Goal: Find specific page/section: Find specific page/section

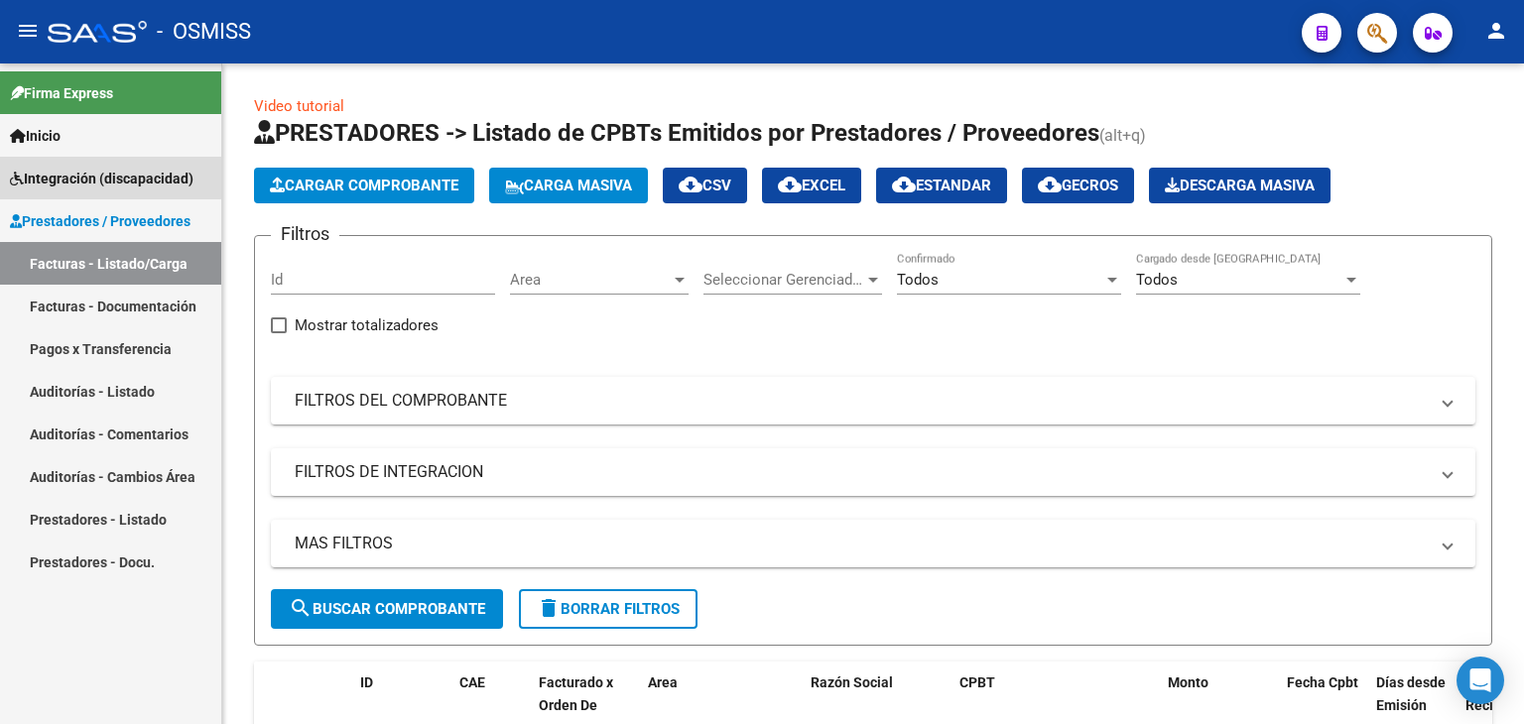
click at [82, 176] on span "Integración (discapacidad)" at bounding box center [102, 179] width 184 height 22
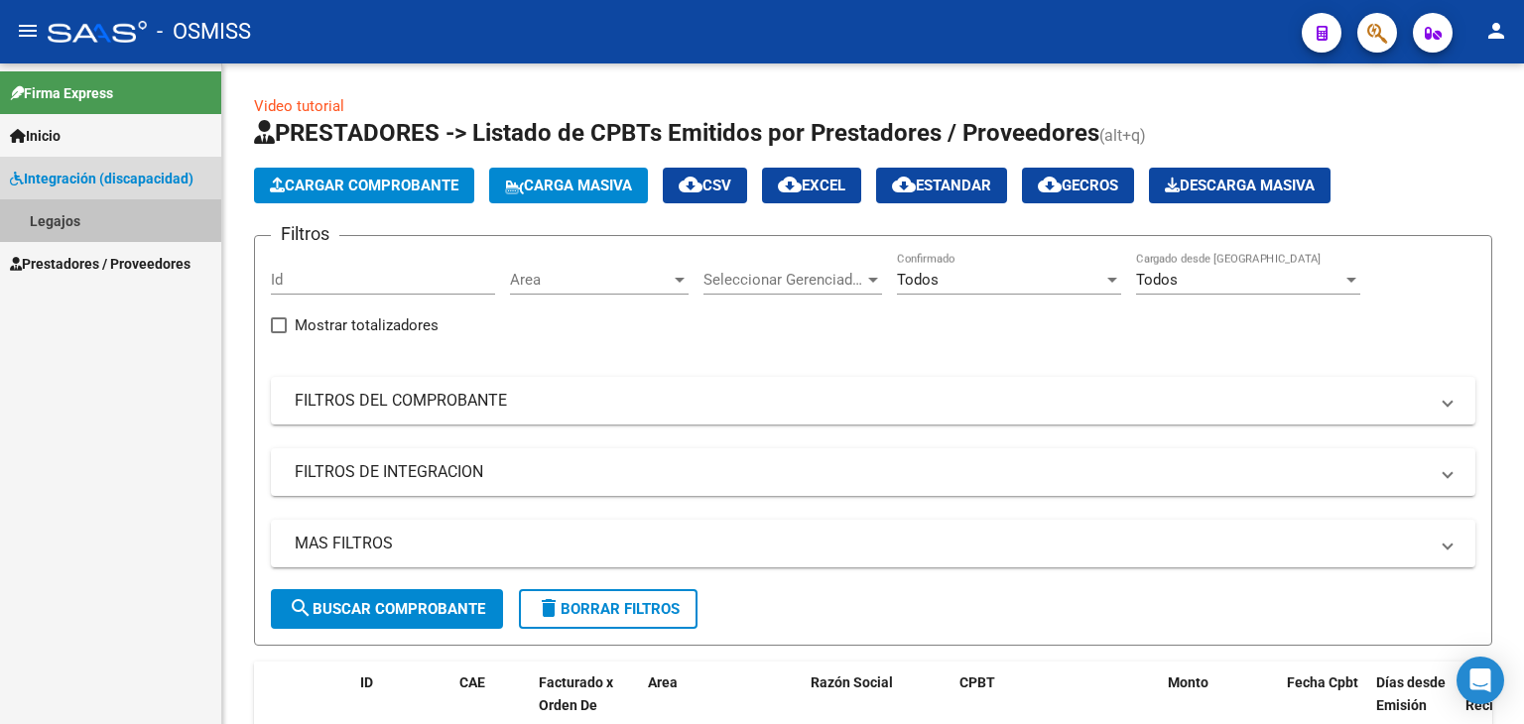
click at [70, 219] on link "Legajos" at bounding box center [110, 220] width 221 height 43
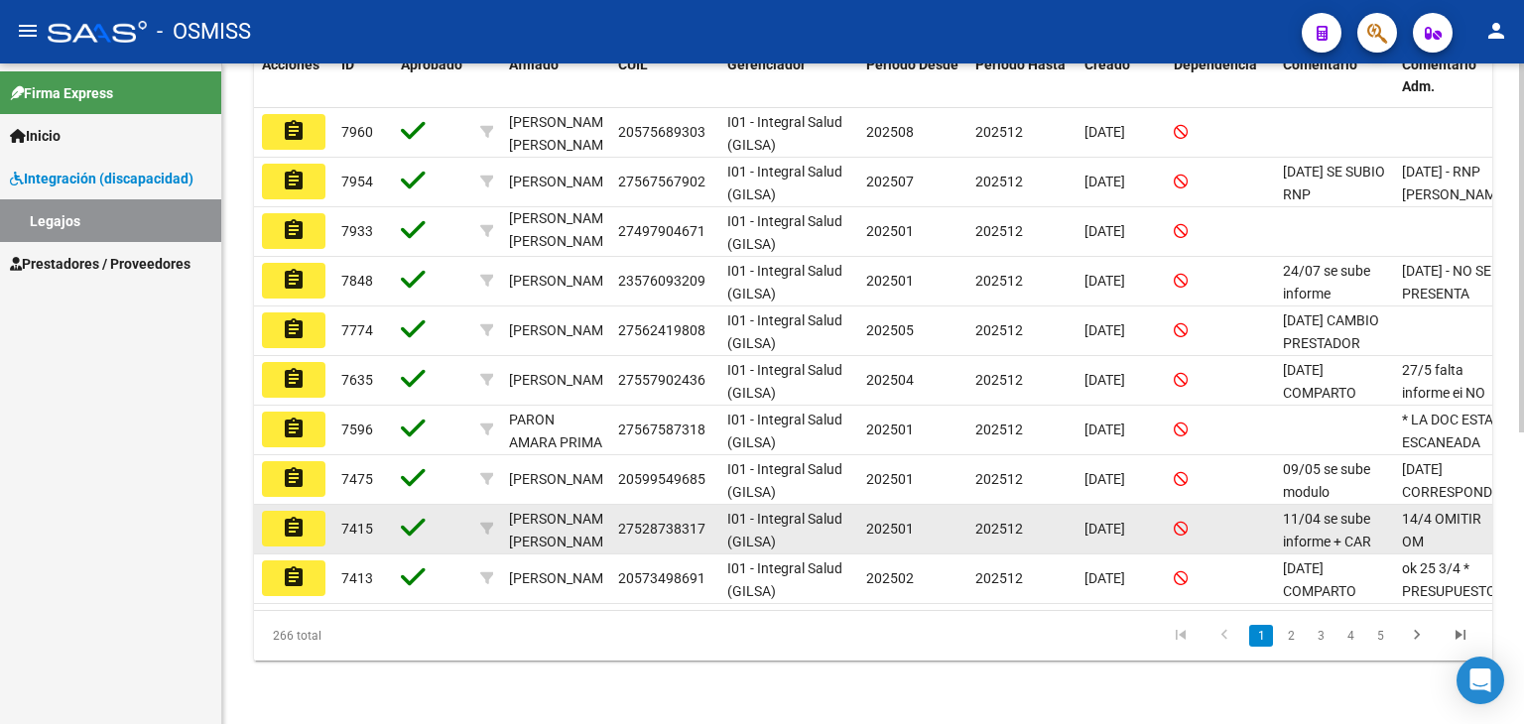
scroll to position [523, 0]
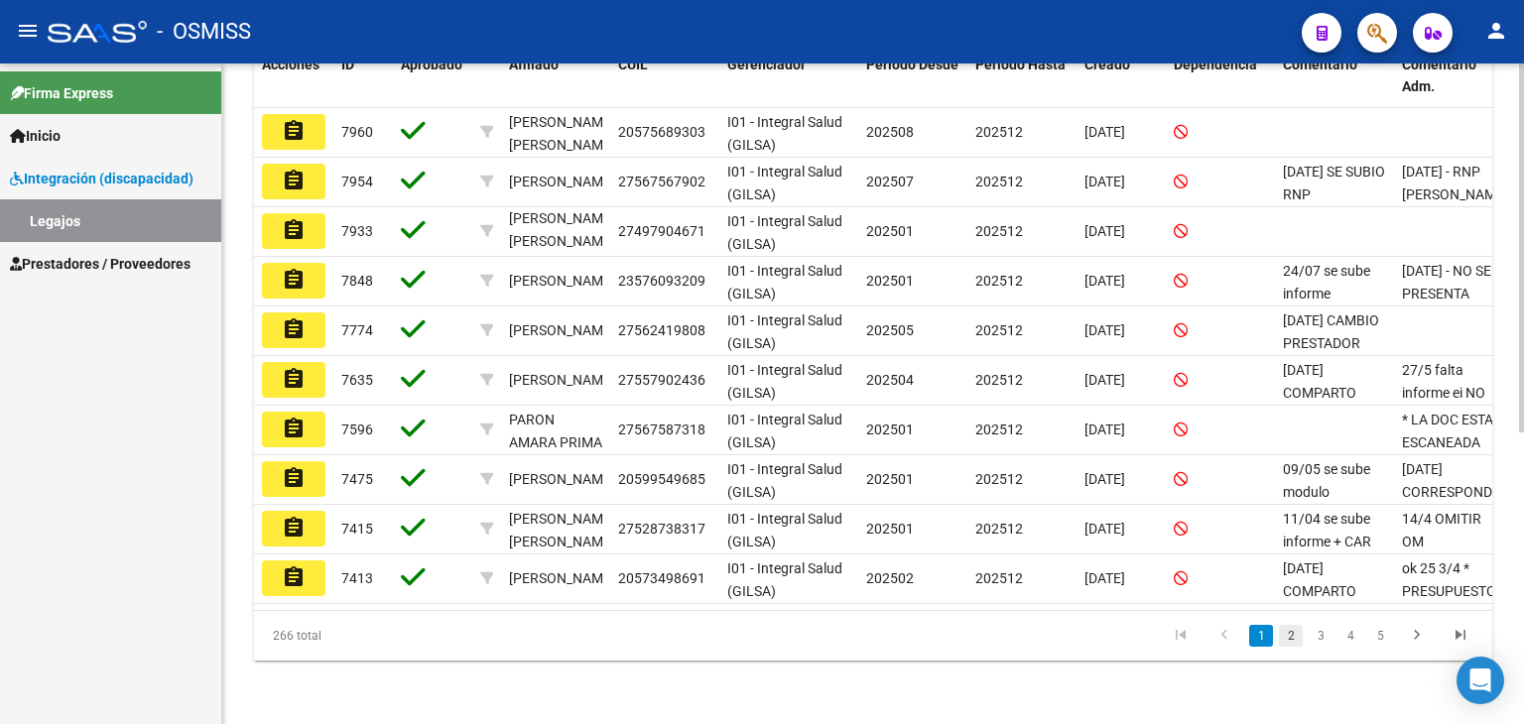
click at [1289, 632] on link "2" at bounding box center [1291, 636] width 24 height 22
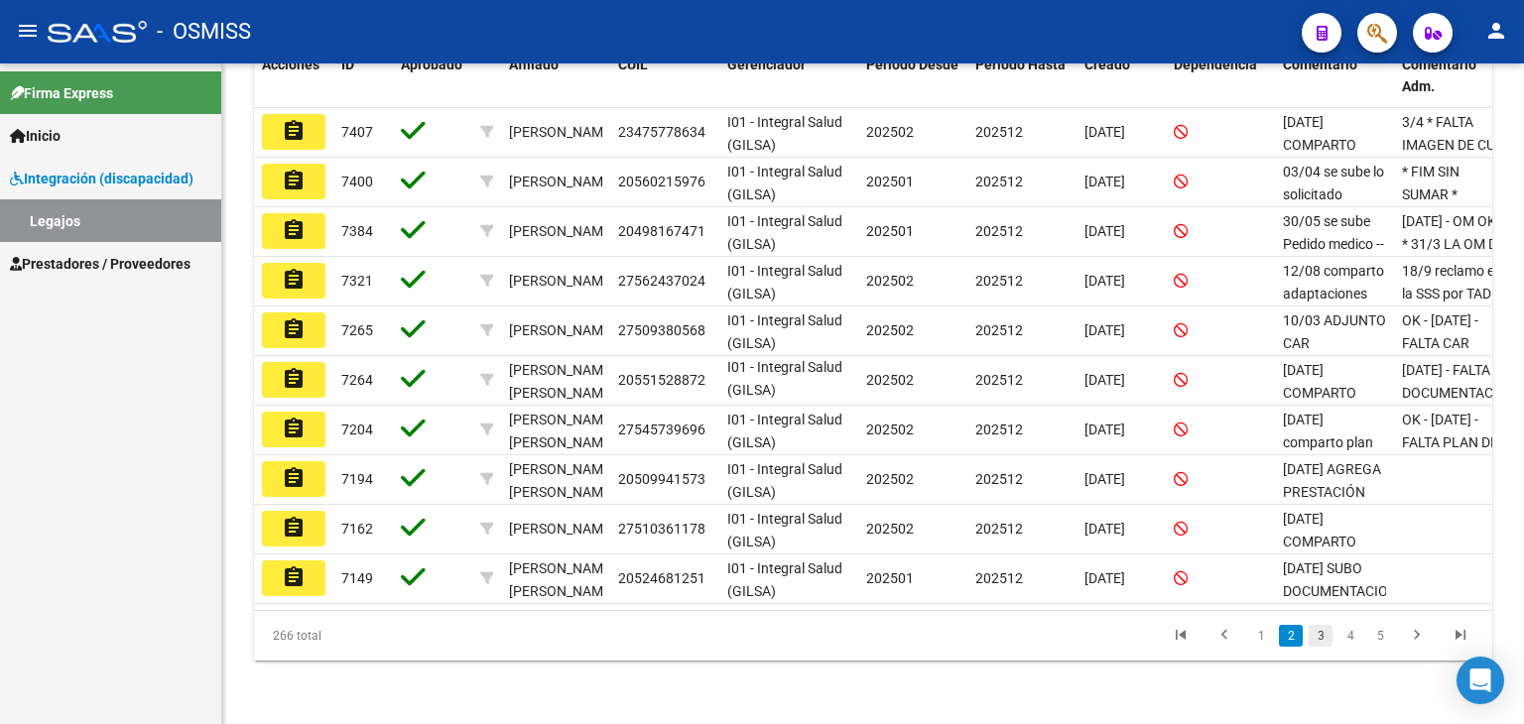
click at [1319, 636] on link "3" at bounding box center [1321, 636] width 24 height 22
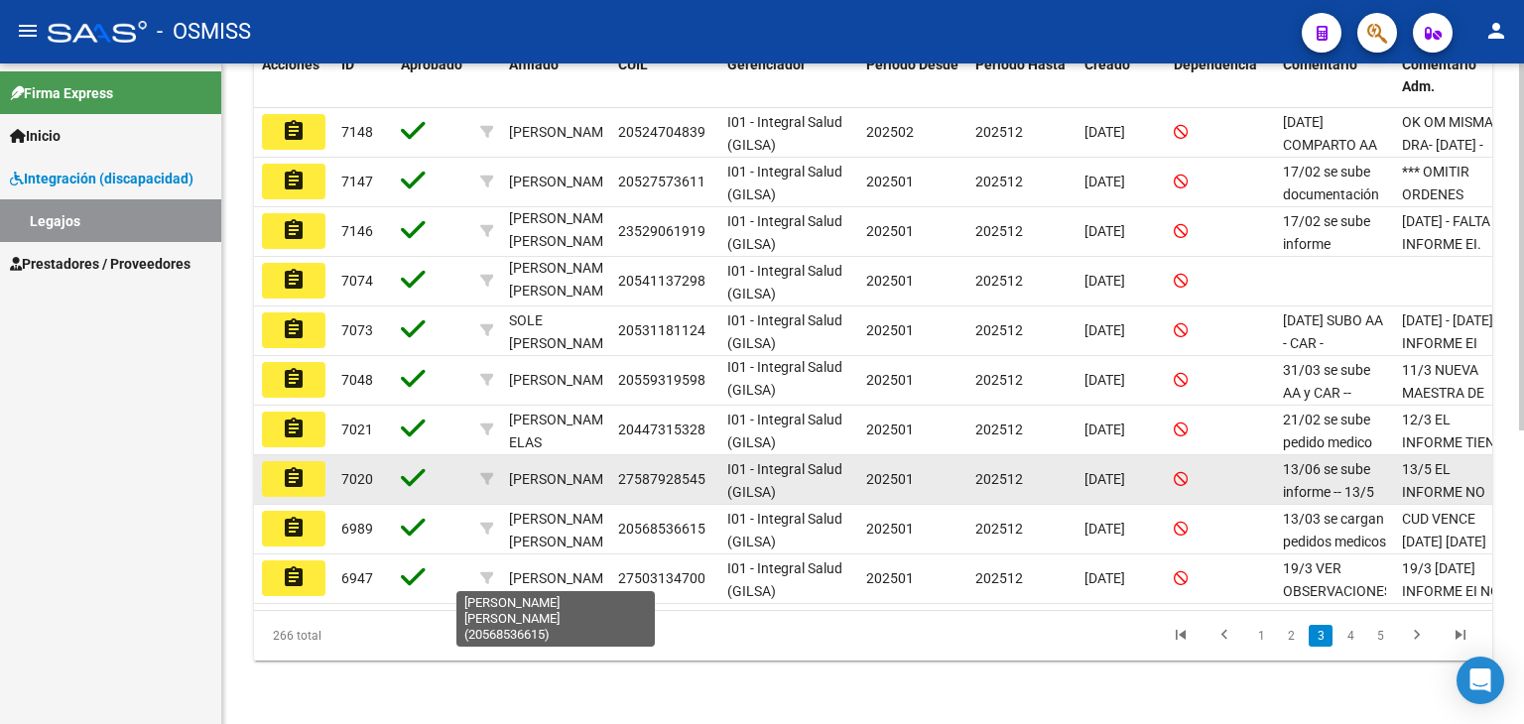
scroll to position [25, 0]
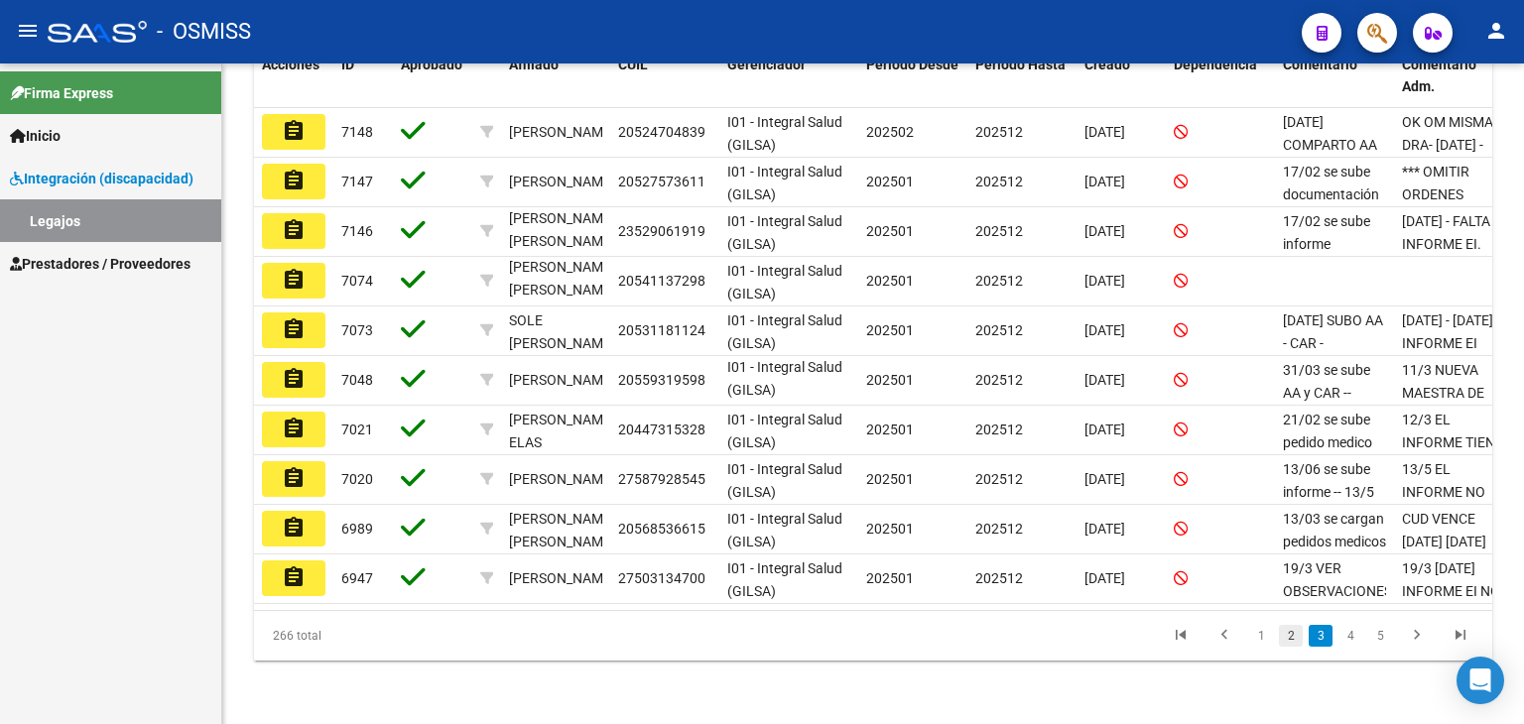
click at [1302, 640] on link "2" at bounding box center [1291, 636] width 24 height 22
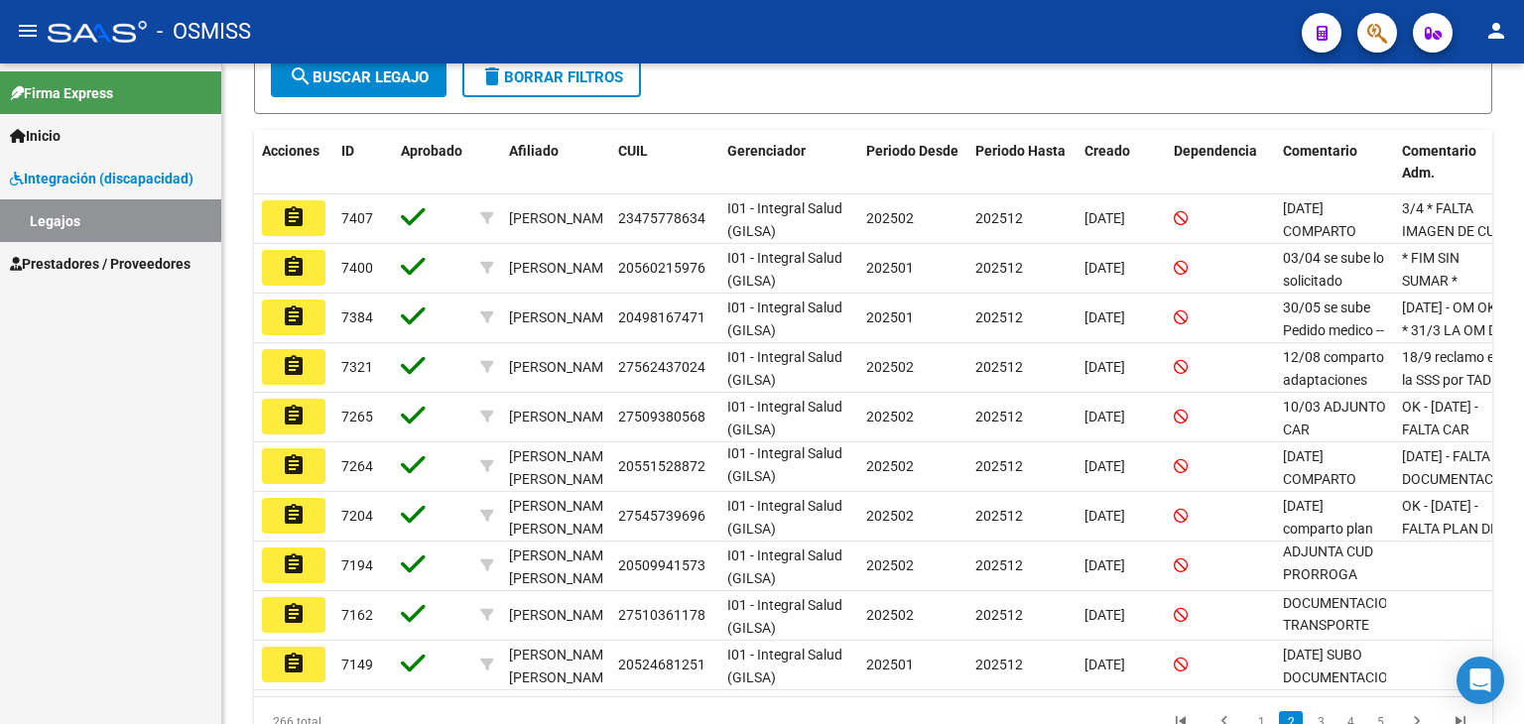
scroll to position [523, 0]
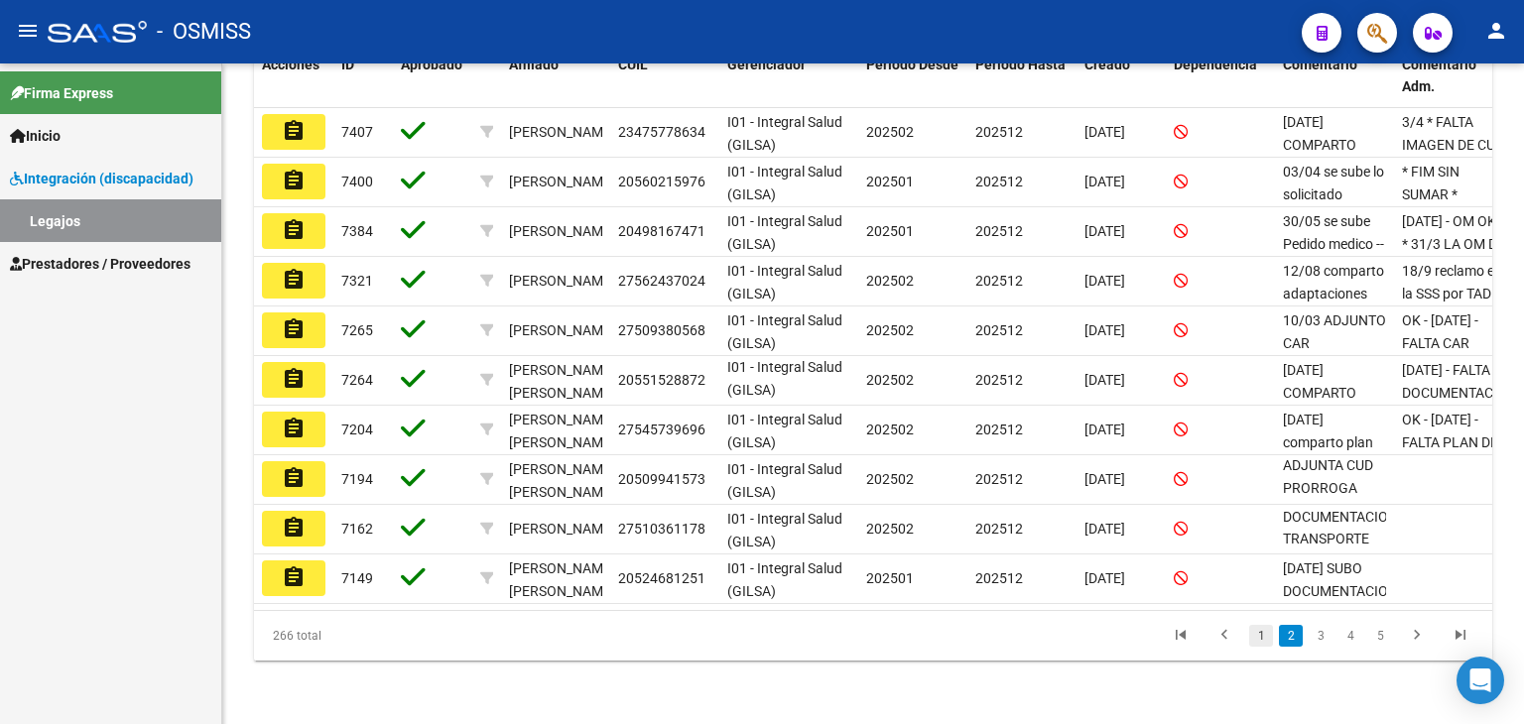
click at [1266, 632] on link "1" at bounding box center [1261, 636] width 24 height 22
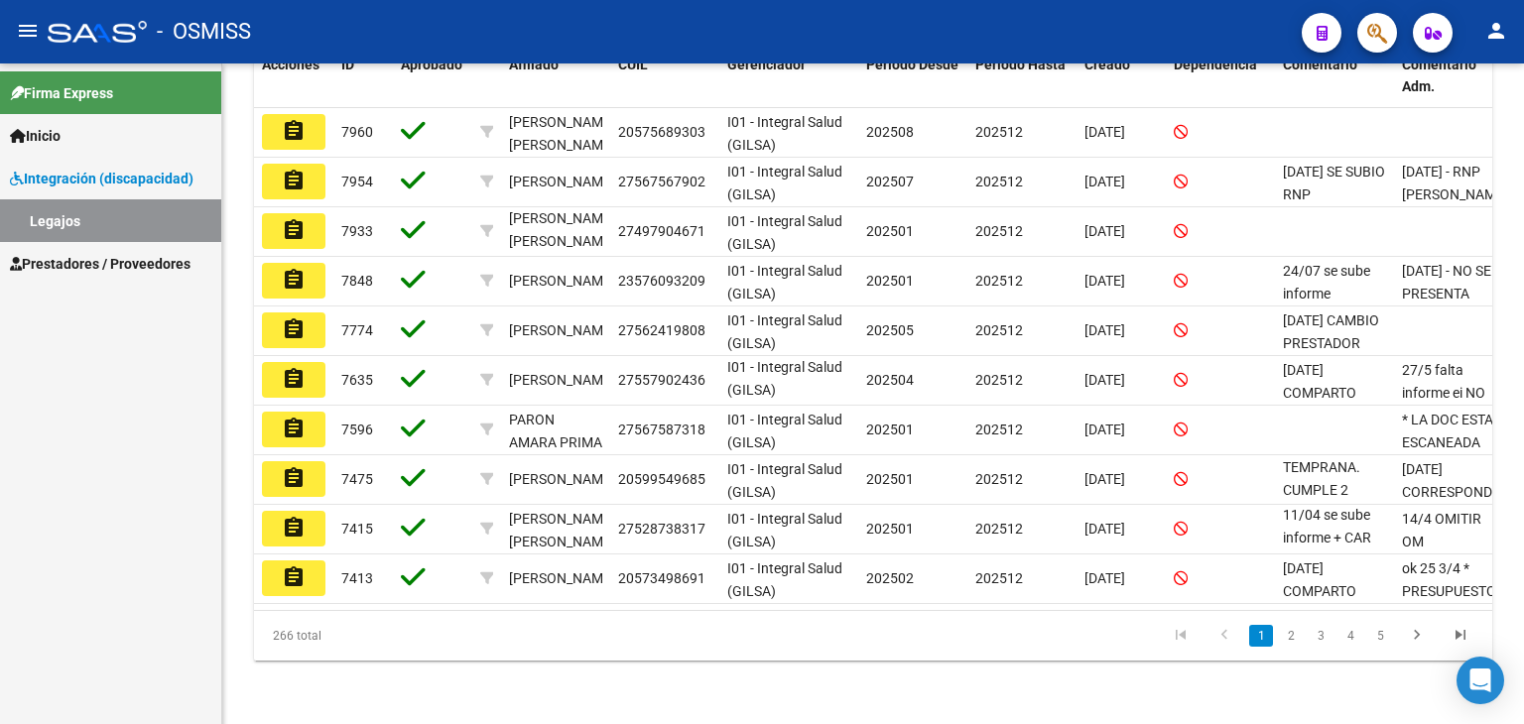
scroll to position [25, 0]
click at [1287, 636] on link "2" at bounding box center [1291, 636] width 24 height 22
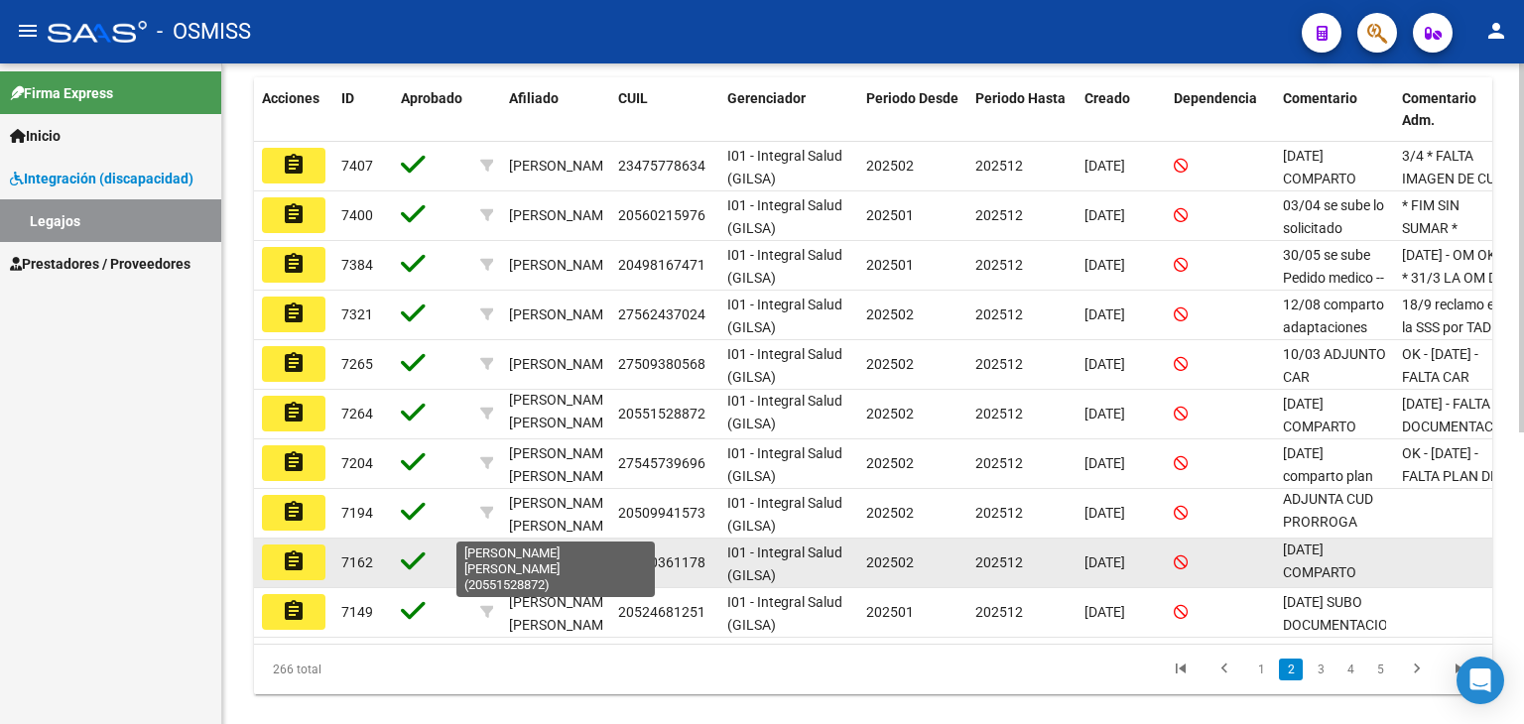
scroll to position [523, 0]
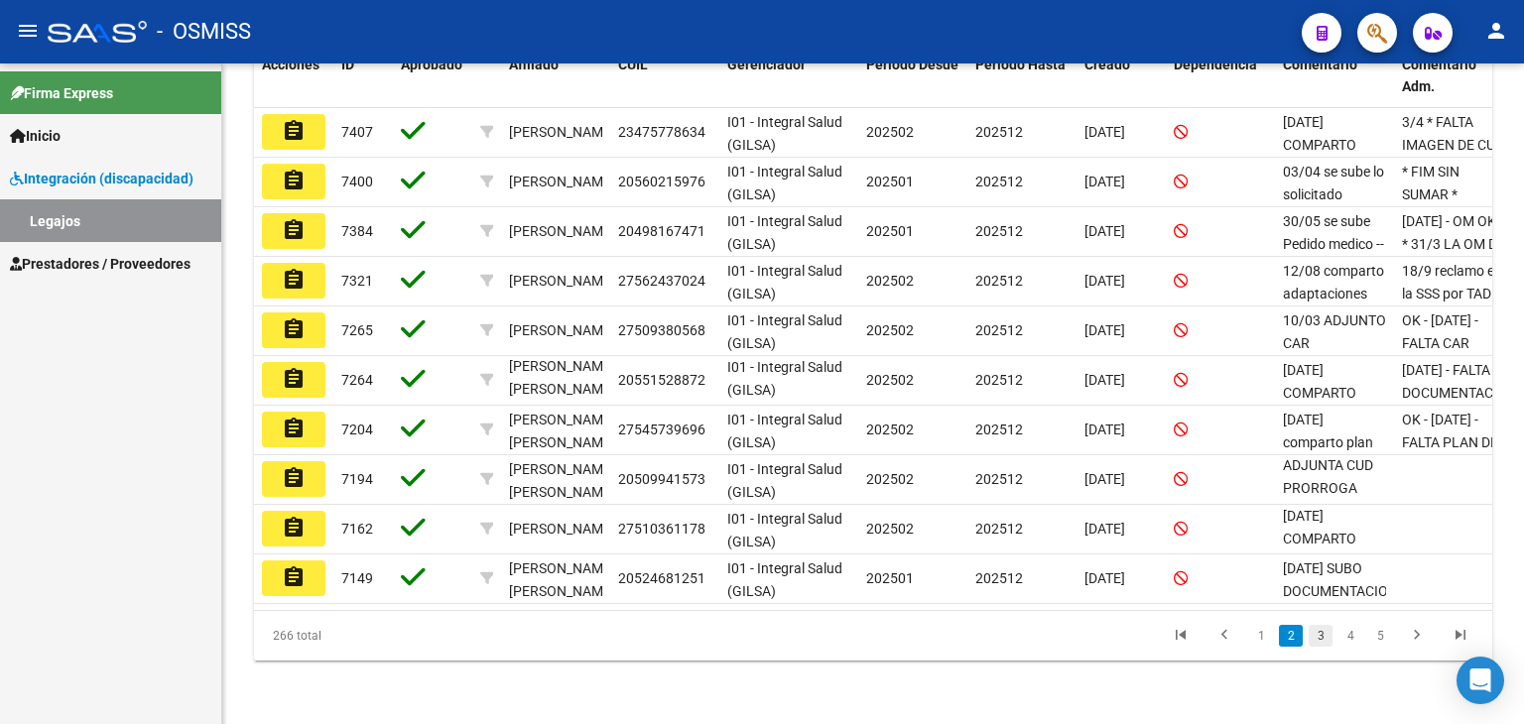
click at [1318, 632] on link "3" at bounding box center [1321, 636] width 24 height 22
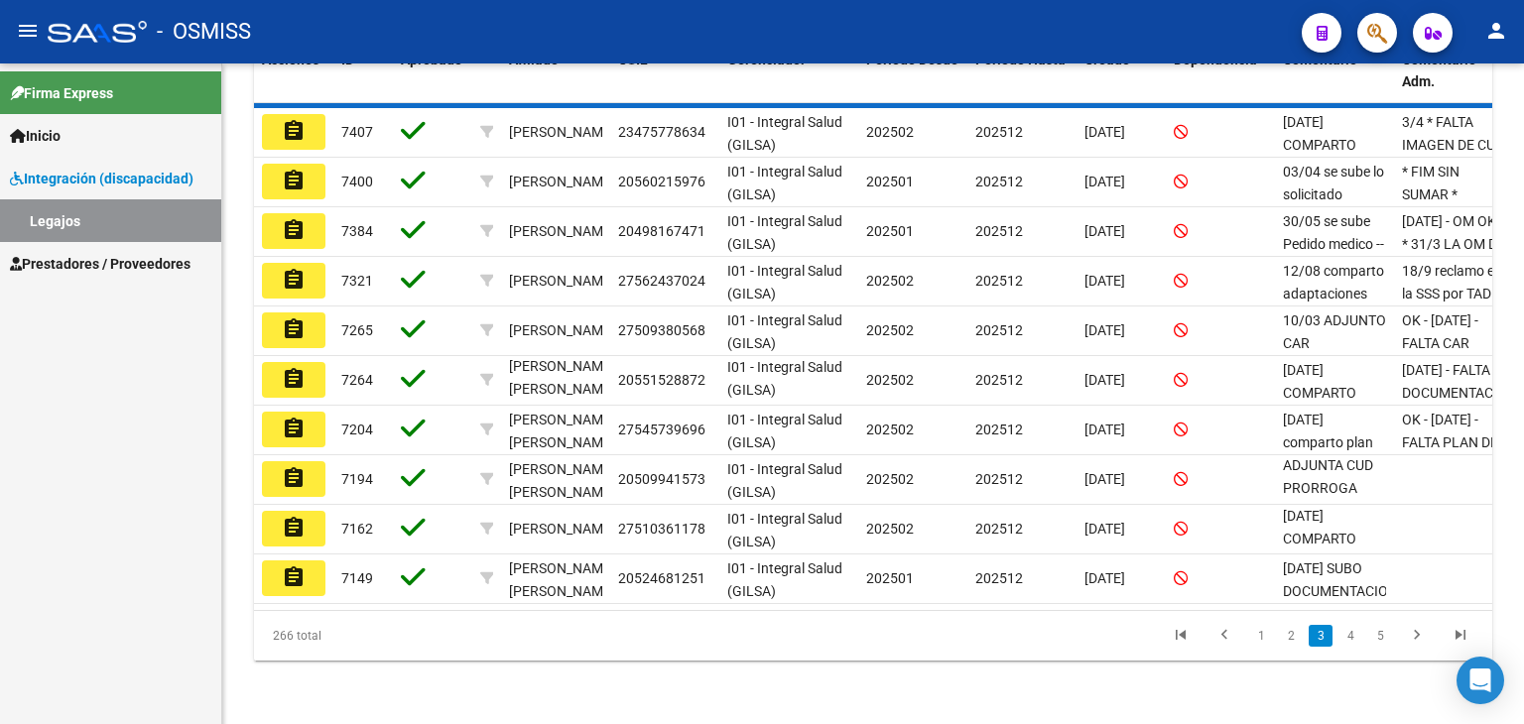
scroll to position [25, 0]
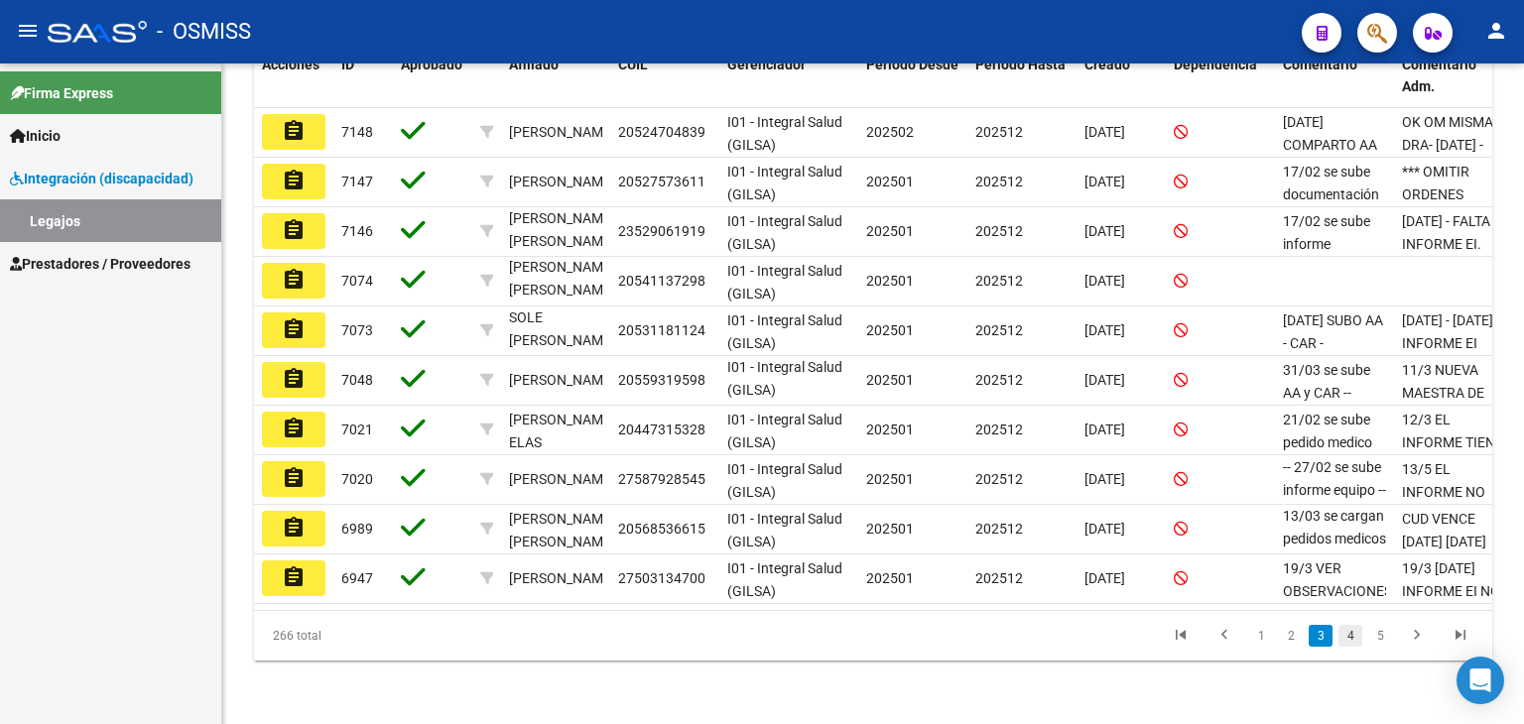
click at [1352, 637] on link "4" at bounding box center [1351, 636] width 24 height 22
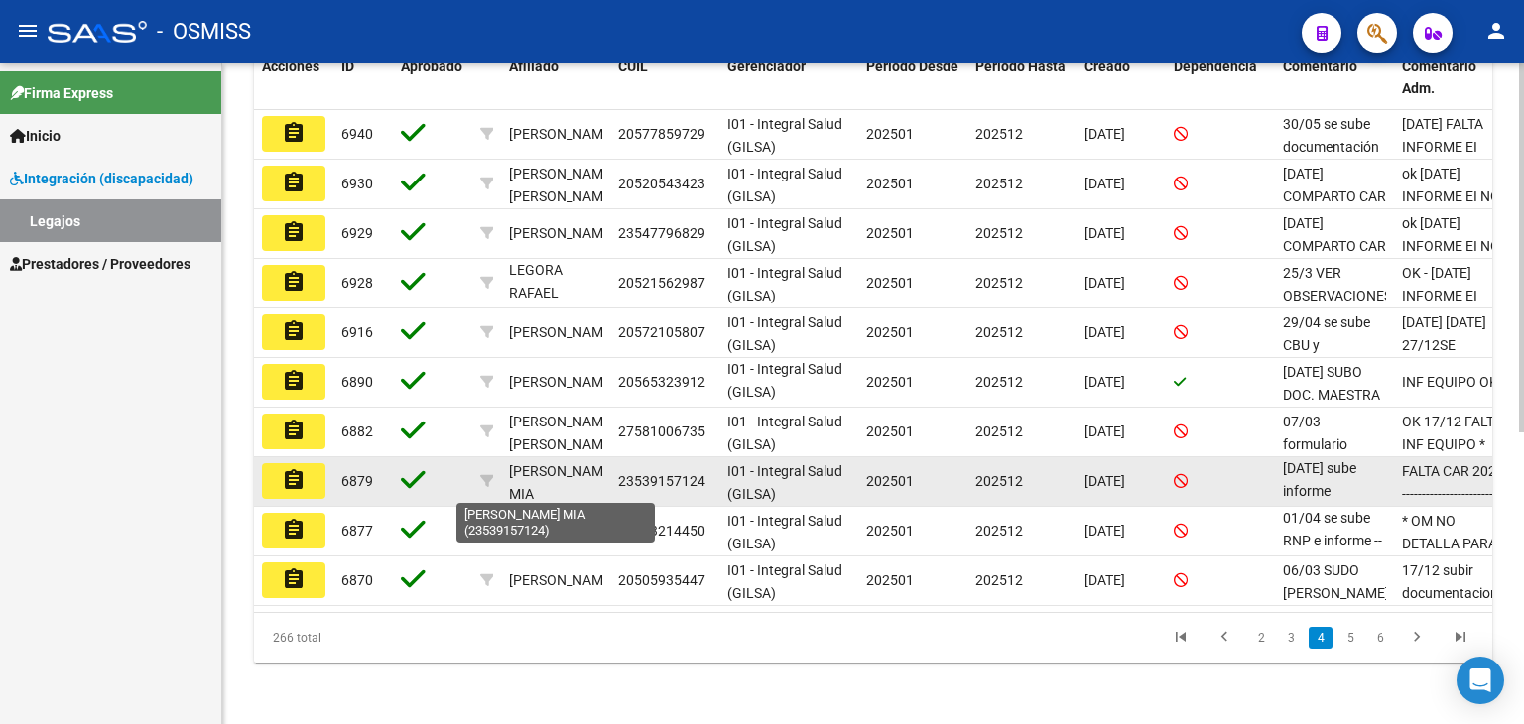
scroll to position [523, 0]
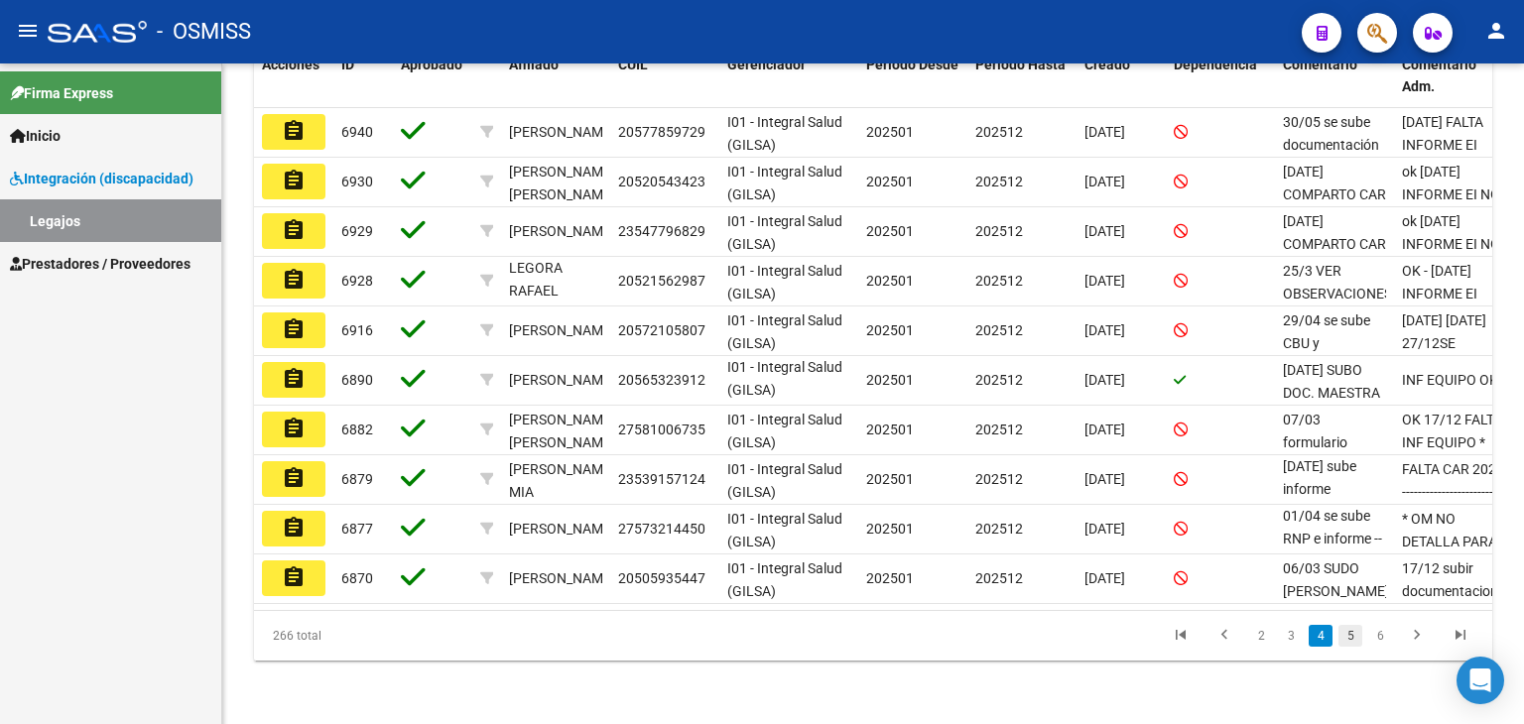
click at [1350, 639] on link "5" at bounding box center [1351, 636] width 24 height 22
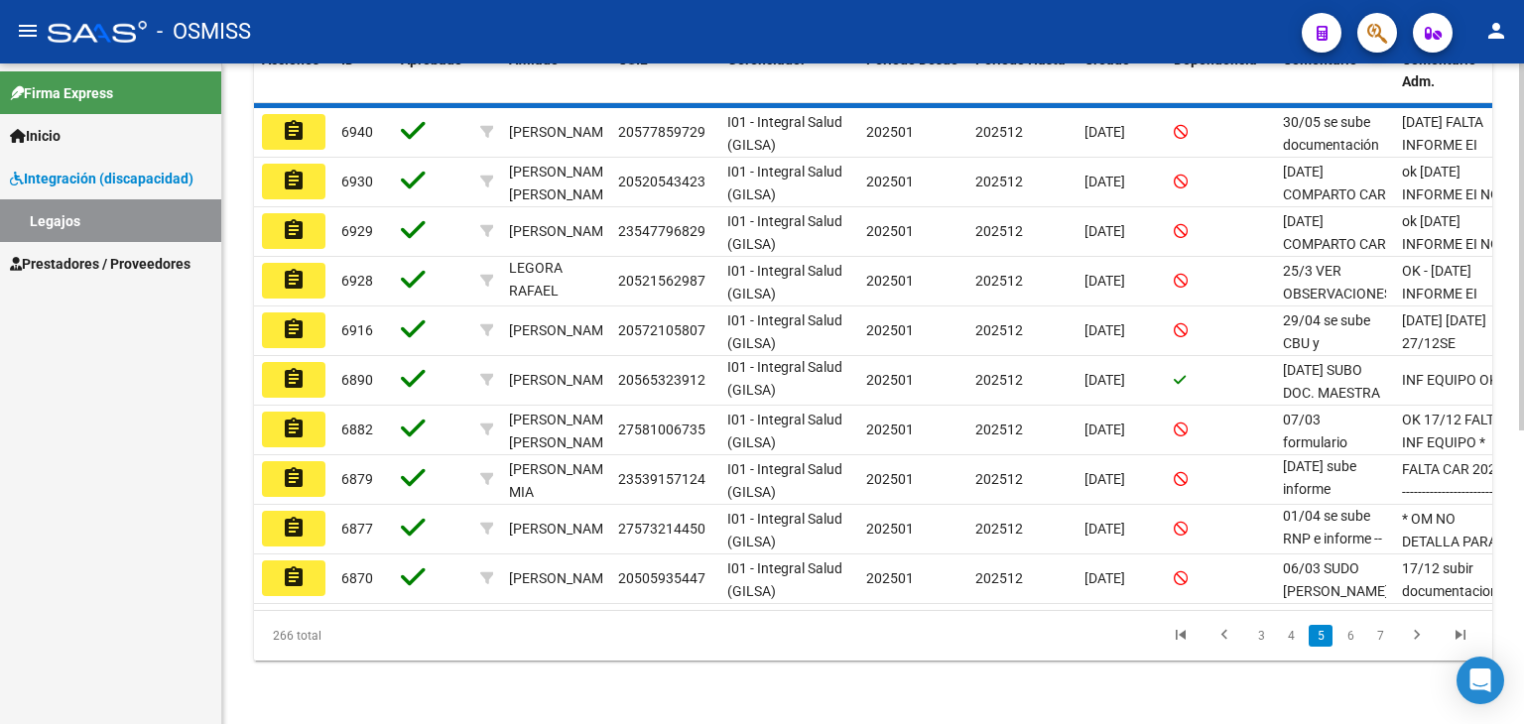
scroll to position [25, 0]
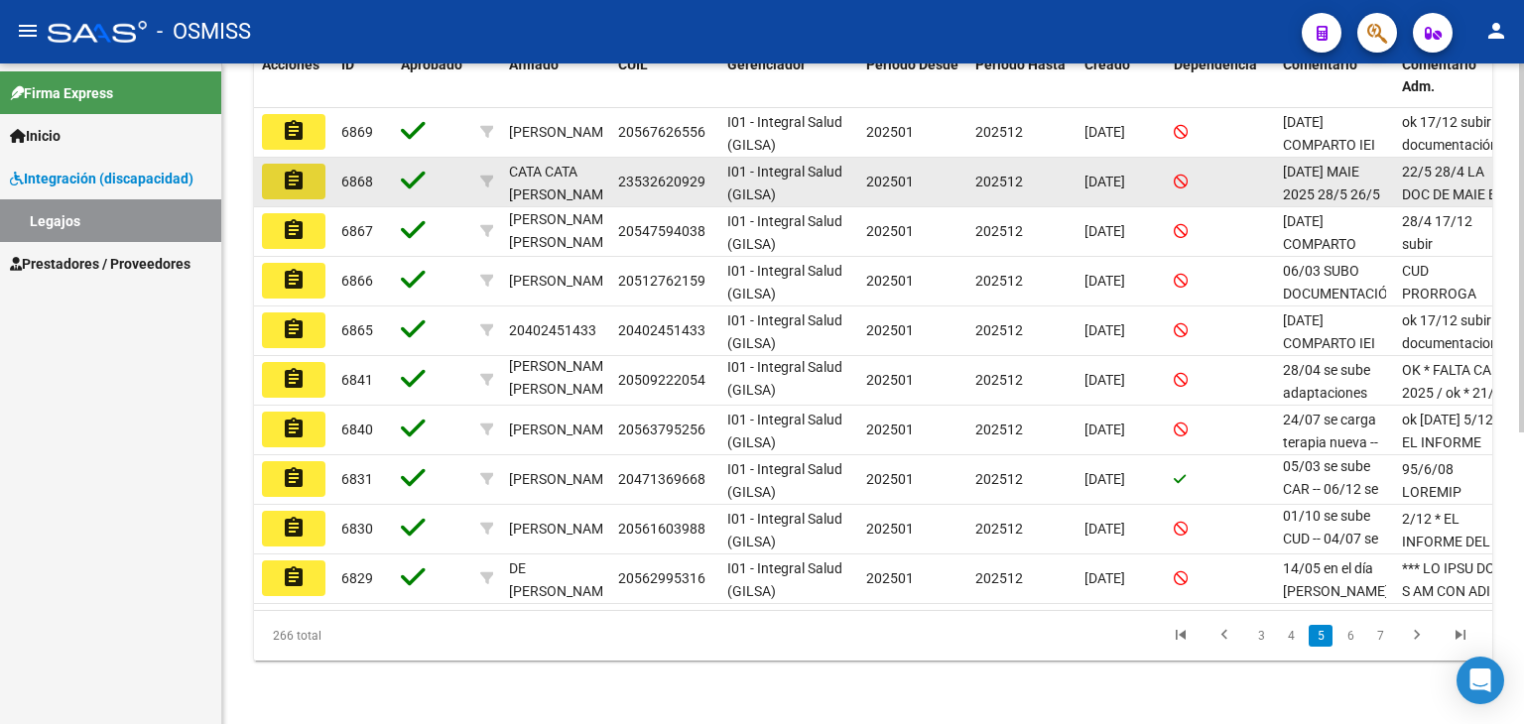
click at [289, 169] on mat-icon "assignment" at bounding box center [294, 181] width 24 height 24
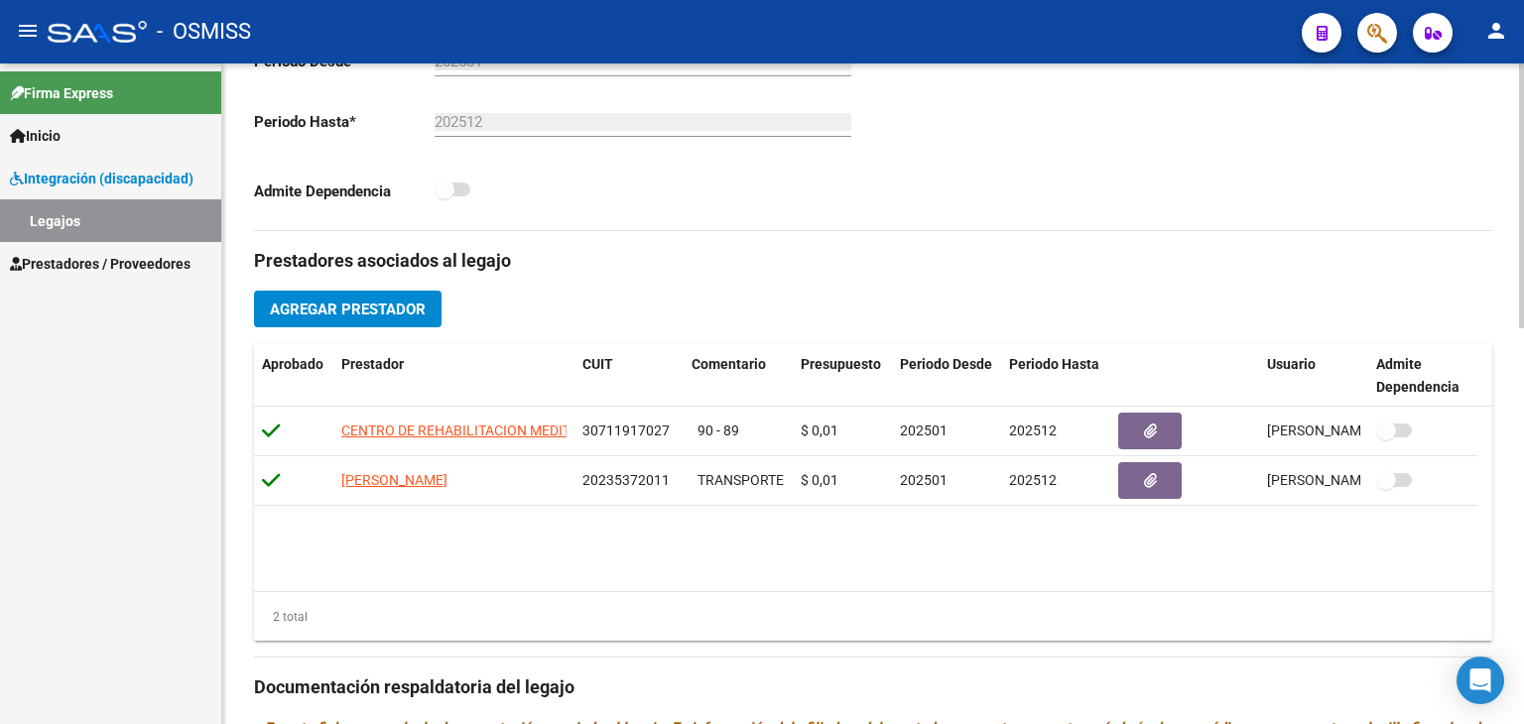
scroll to position [595, 0]
